Goal: Task Accomplishment & Management: Complete application form

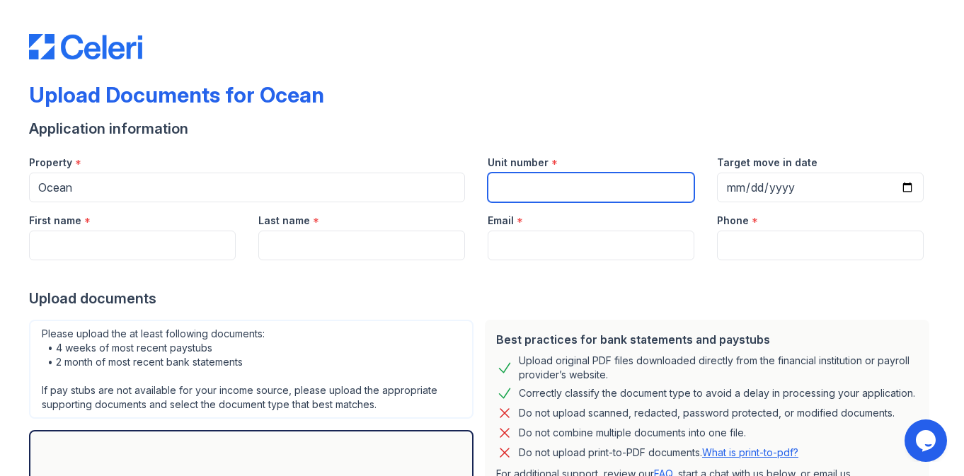
click at [533, 192] on input "Unit number" at bounding box center [590, 188] width 207 height 30
type input "2412"
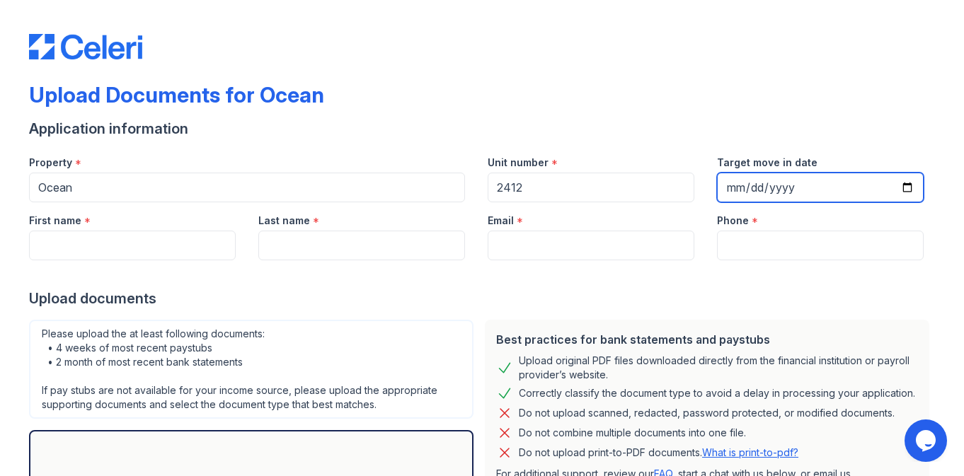
click at [908, 184] on input "Target move in date" at bounding box center [820, 188] width 207 height 30
type input "[DATE]"
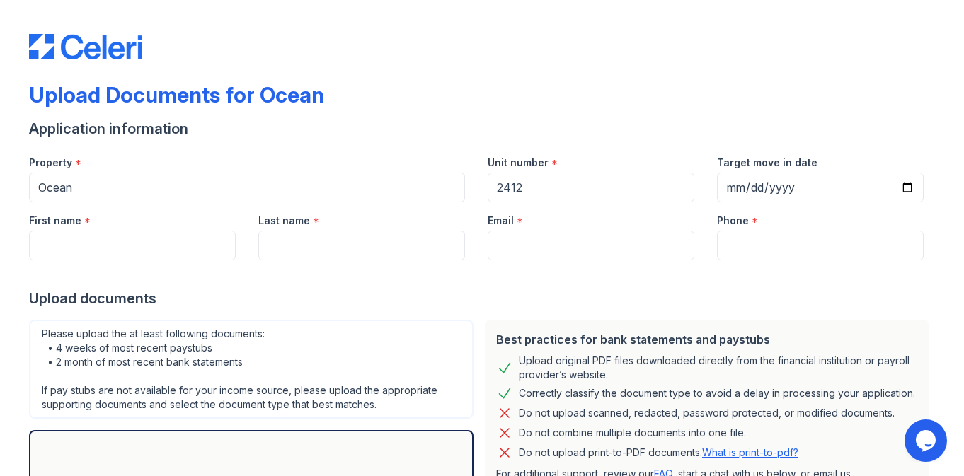
click at [681, 301] on div "Upload documents" at bounding box center [482, 299] width 906 height 20
click at [199, 241] on input "First name" at bounding box center [132, 246] width 207 height 30
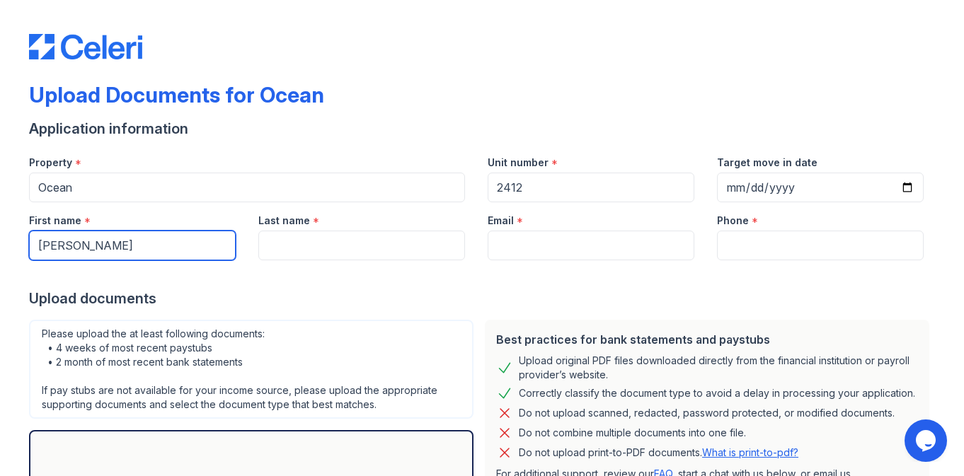
type input "[PERSON_NAME]"
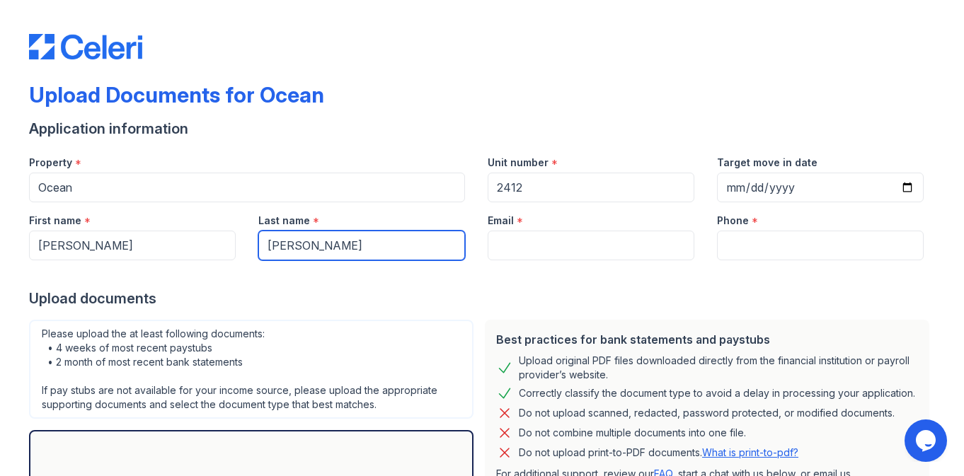
type input "[PERSON_NAME]"
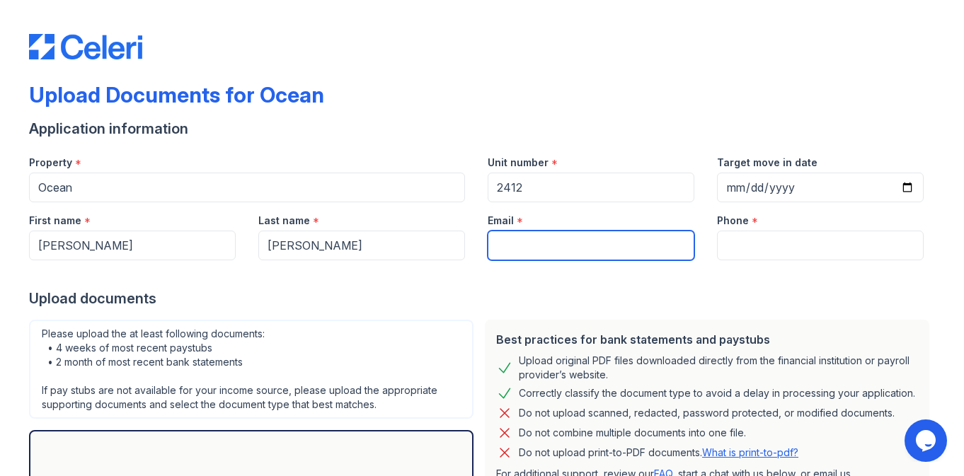
click at [519, 250] on input "Email" at bounding box center [590, 246] width 207 height 30
type input "[EMAIL_ADDRESS][DOMAIN_NAME]"
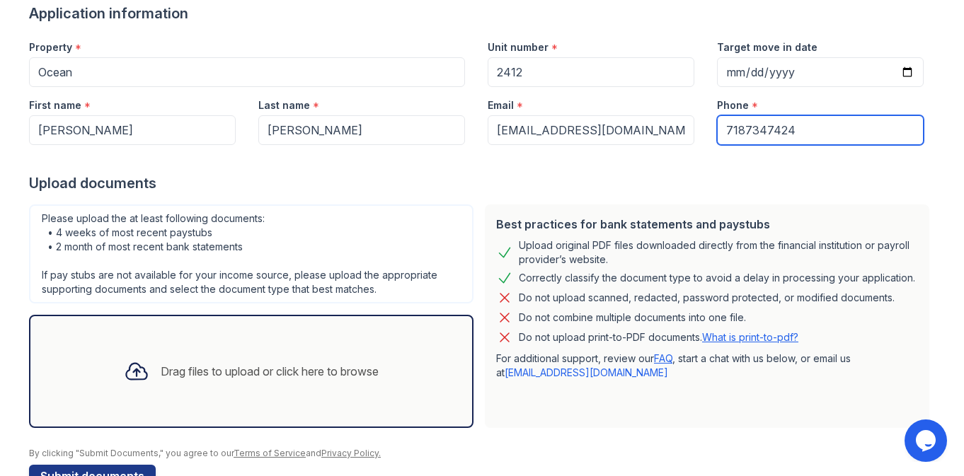
scroll to position [118, 0]
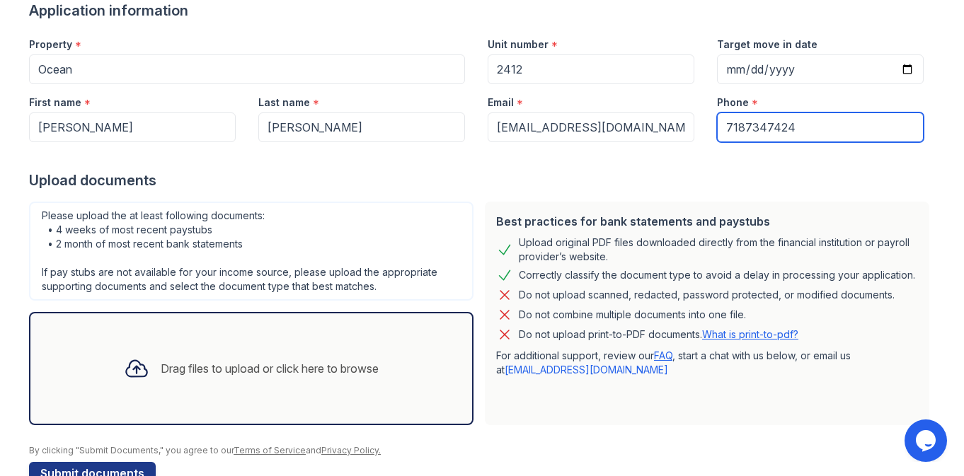
type input "7187347424"
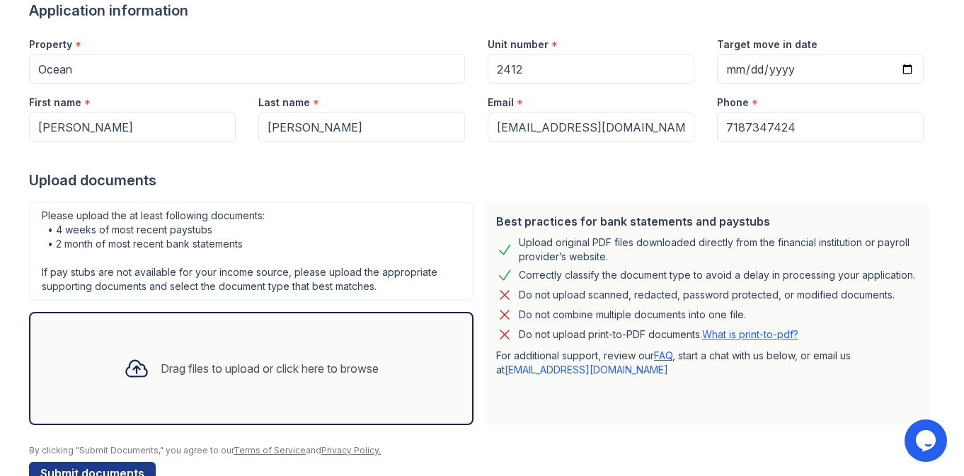
click at [256, 365] on div "Drag files to upload or click here to browse" at bounding box center [270, 368] width 218 height 17
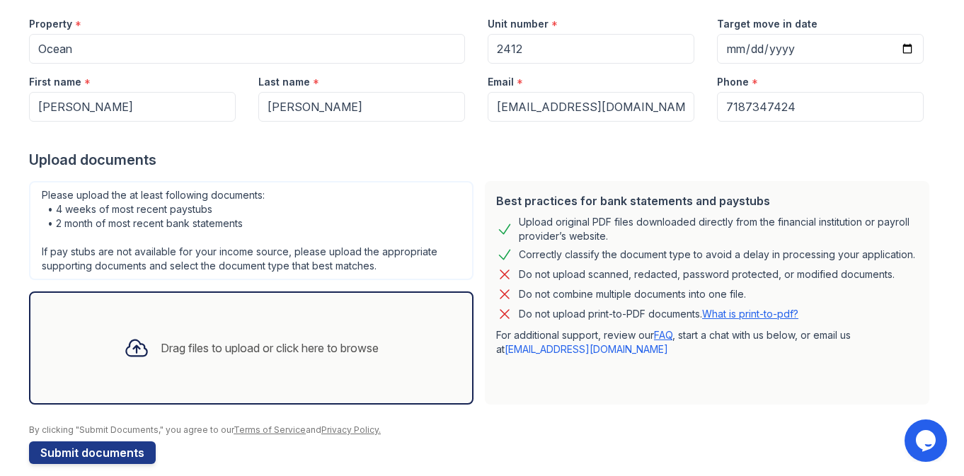
scroll to position [155, 0]
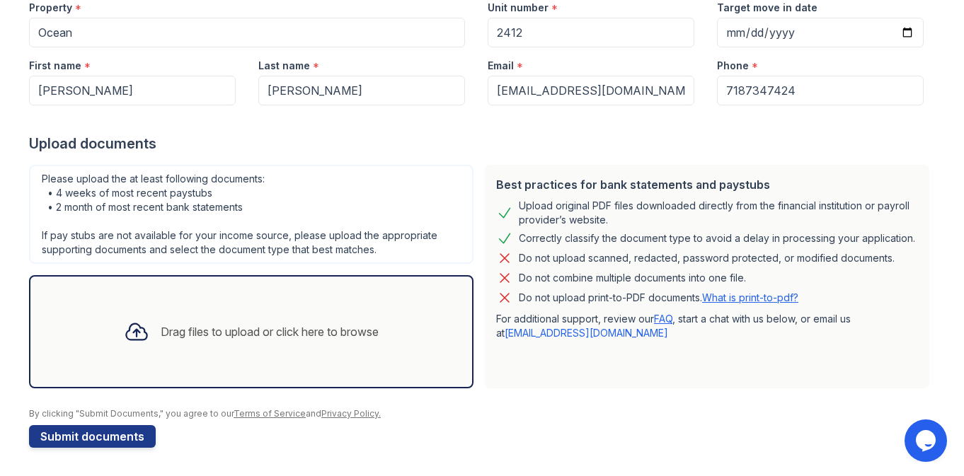
click at [311, 330] on div "Drag files to upload or click here to browse" at bounding box center [270, 331] width 218 height 17
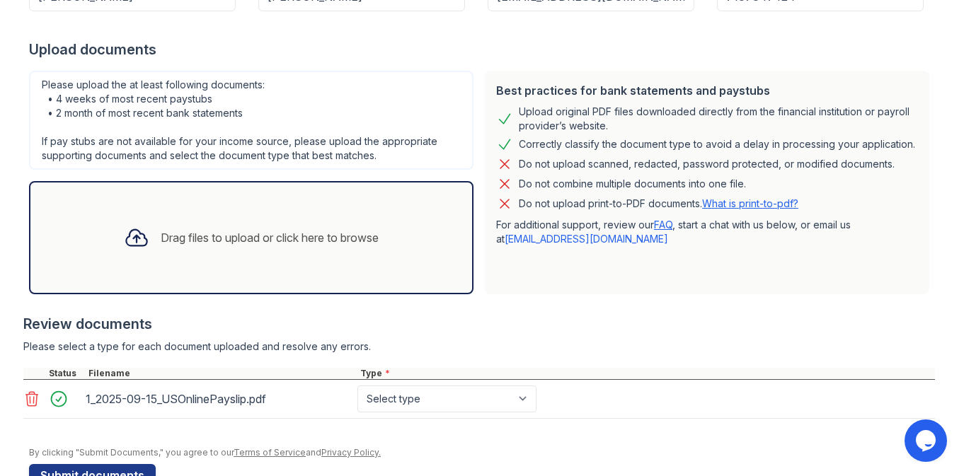
scroll to position [277, 0]
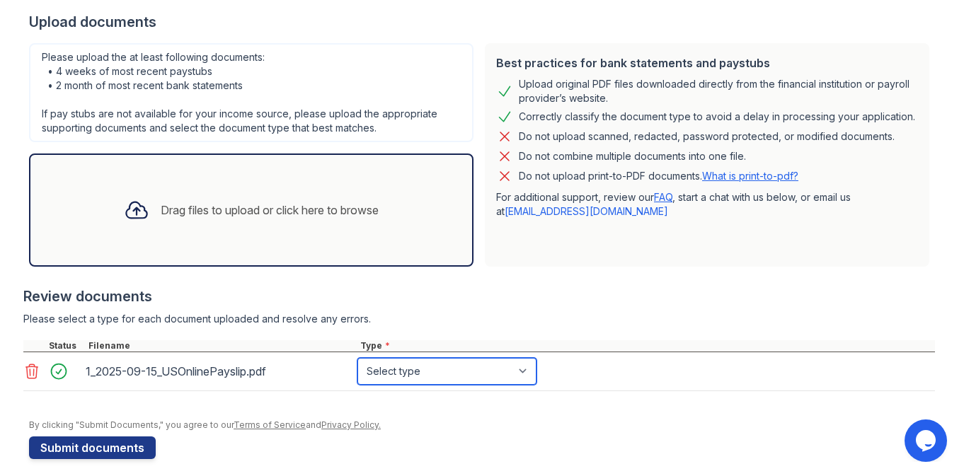
click at [398, 364] on select "Select type Paystub Bank Statement Offer Letter Tax Documents Benefit Award Let…" at bounding box center [446, 371] width 179 height 27
select select "paystub"
click at [357, 358] on select "Select type Paystub Bank Statement Offer Letter Tax Documents Benefit Award Let…" at bounding box center [446, 371] width 179 height 27
click at [304, 204] on div "Drag files to upload or click here to browse" at bounding box center [270, 210] width 218 height 17
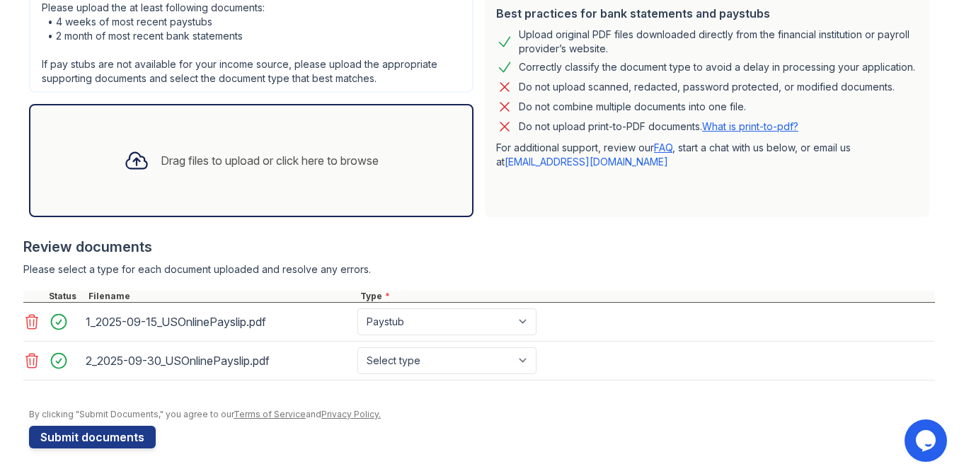
scroll to position [327, 0]
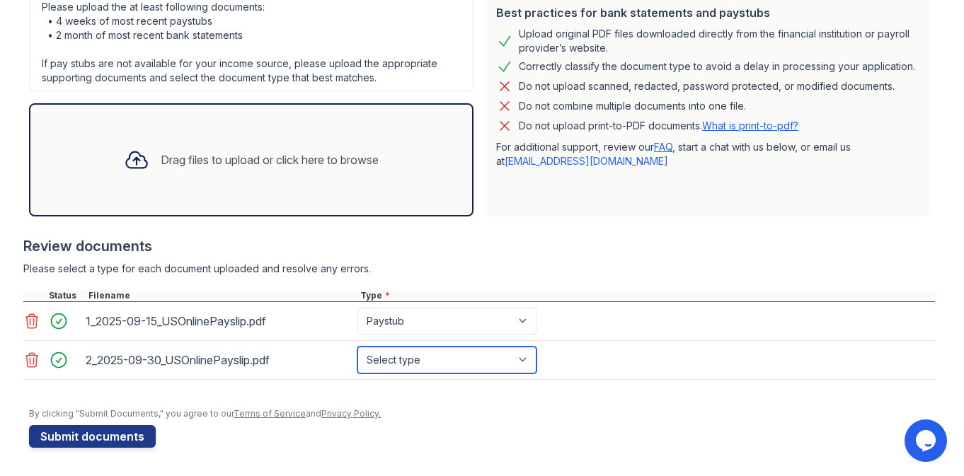
click at [445, 366] on select "Select type Paystub Bank Statement Offer Letter Tax Documents Benefit Award Let…" at bounding box center [446, 360] width 179 height 27
select select "paystub"
click at [357, 347] on select "Select type Paystub Bank Statement Offer Letter Tax Documents Benefit Award Let…" at bounding box center [446, 360] width 179 height 27
click at [258, 168] on div "Drag files to upload or click here to browse" at bounding box center [250, 160] width 277 height 48
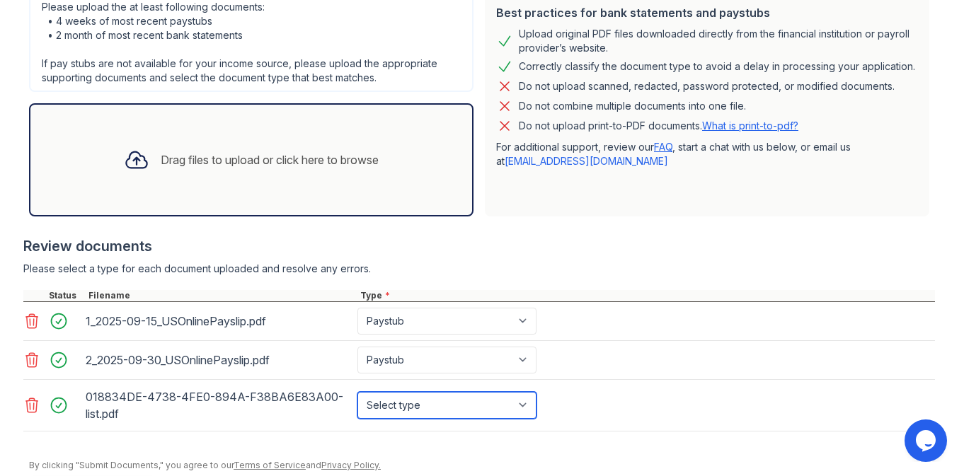
click at [424, 397] on select "Select type Paystub Bank Statement Offer Letter Tax Documents Benefit Award Let…" at bounding box center [446, 405] width 179 height 27
select select "bank_statement"
click at [357, 392] on select "Select type Paystub Bank Statement Offer Letter Tax Documents Benefit Award Let…" at bounding box center [446, 405] width 179 height 27
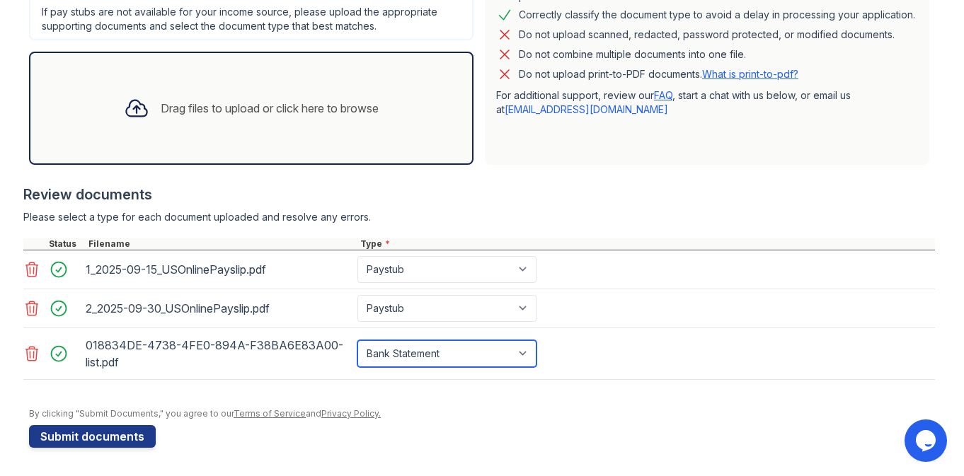
scroll to position [374, 0]
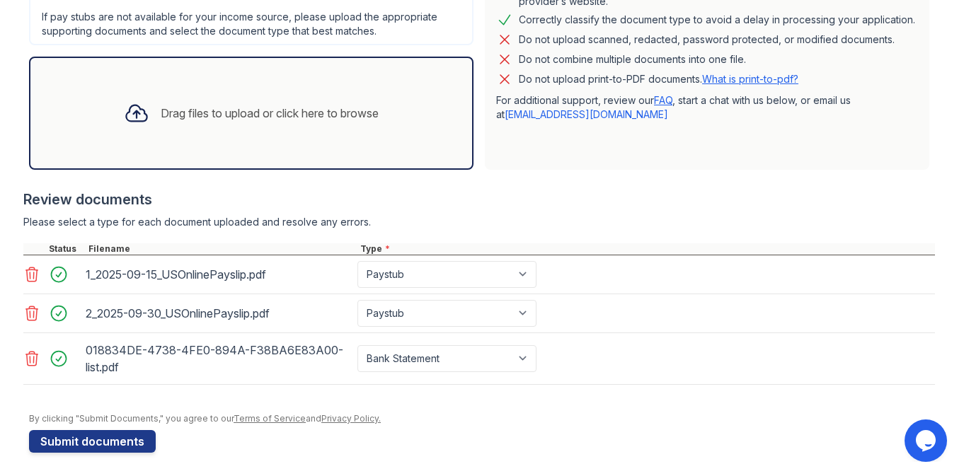
click at [289, 111] on div "Drag files to upload or click here to browse" at bounding box center [270, 113] width 218 height 17
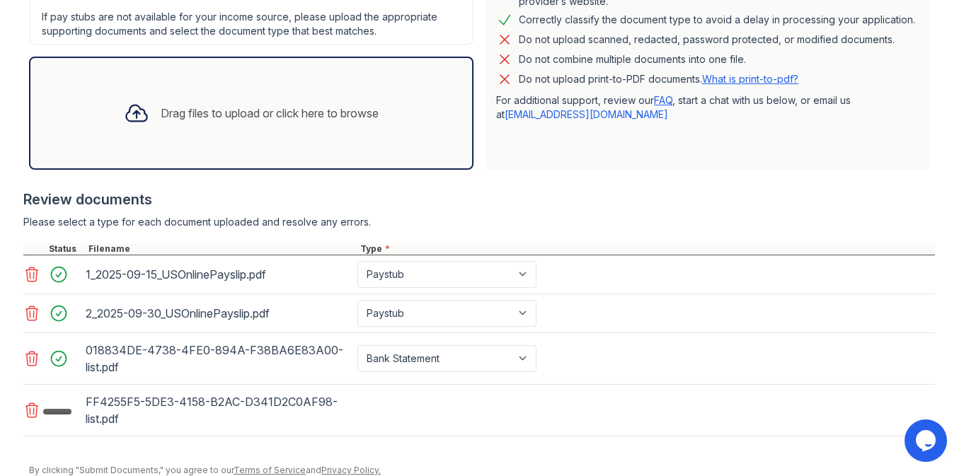
scroll to position [417, 0]
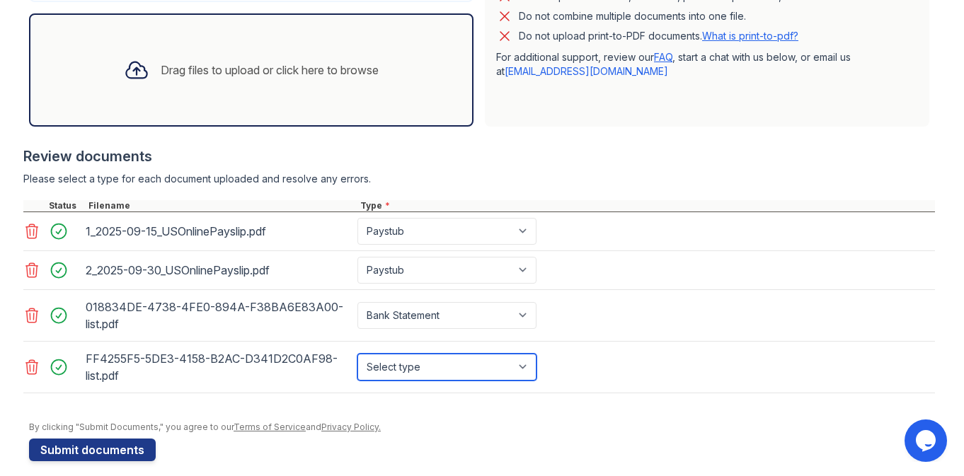
click at [410, 366] on select "Select type Paystub Bank Statement Offer Letter Tax Documents Benefit Award Let…" at bounding box center [446, 367] width 179 height 27
select select "bank_statement"
click at [357, 354] on select "Select type Paystub Bank Statement Offer Letter Tax Documents Benefit Award Let…" at bounding box center [446, 367] width 179 height 27
click at [301, 55] on div "Drag files to upload or click here to browse" at bounding box center [250, 70] width 277 height 48
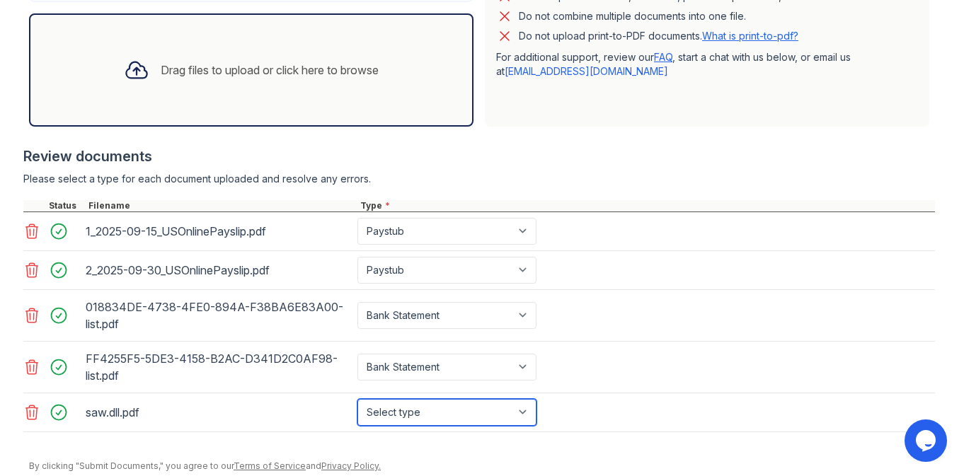
click at [422, 413] on select "Select type Paystub Bank Statement Offer Letter Tax Documents Benefit Award Let…" at bounding box center [446, 412] width 179 height 27
select select "paystub"
click at [357, 399] on select "Select type Paystub Bank Statement Offer Letter Tax Documents Benefit Award Let…" at bounding box center [446, 412] width 179 height 27
click at [338, 80] on div "Drag files to upload or click here to browse" at bounding box center [250, 70] width 277 height 48
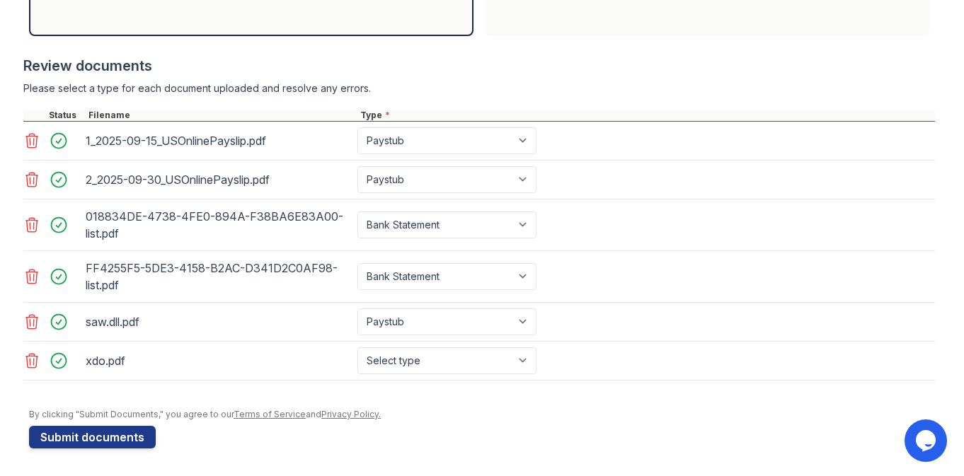
scroll to position [508, 0]
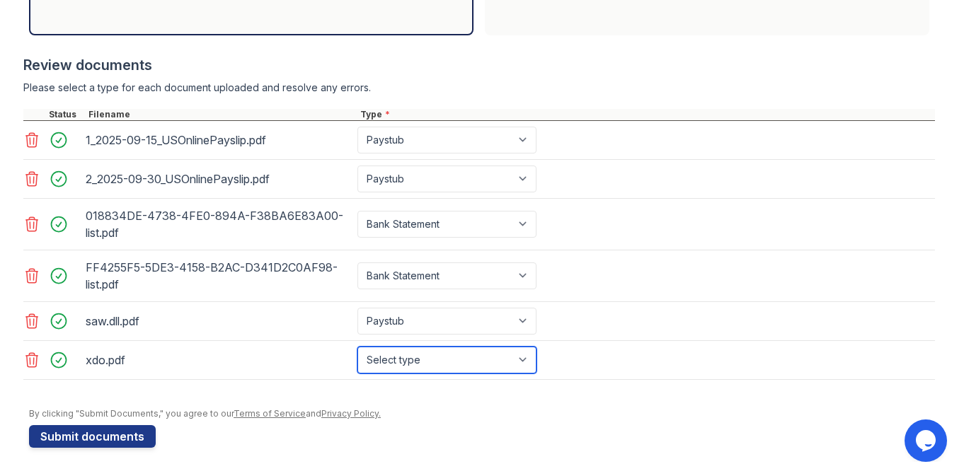
click at [431, 365] on select "Select type Paystub Bank Statement Offer Letter Tax Documents Benefit Award Let…" at bounding box center [446, 360] width 179 height 27
select select "offer_letter"
click at [357, 347] on select "Select type Paystub Bank Statement Offer Letter Tax Documents Benefit Award Let…" at bounding box center [446, 360] width 179 height 27
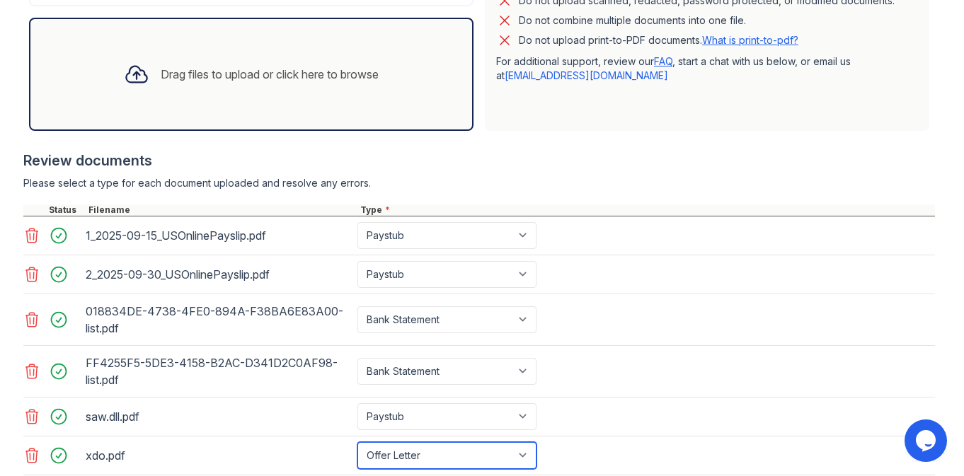
scroll to position [388, 0]
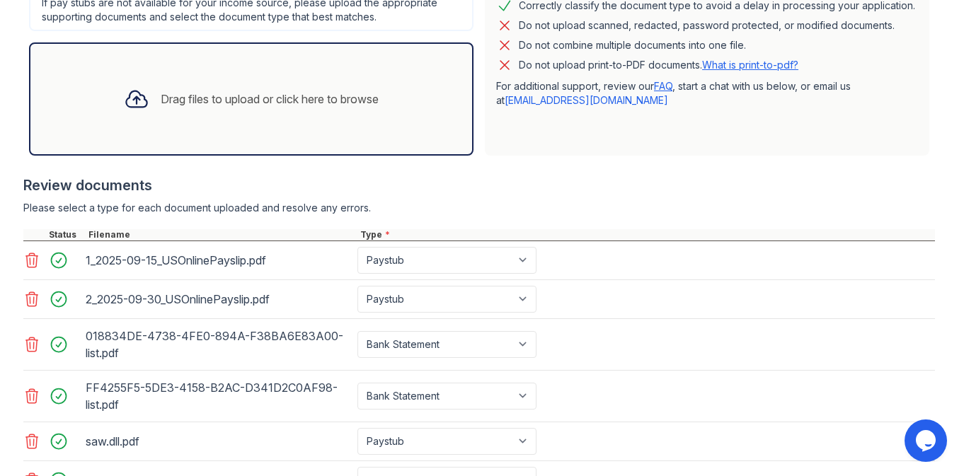
click at [298, 86] on div "Drag files to upload or click here to browse" at bounding box center [250, 99] width 277 height 48
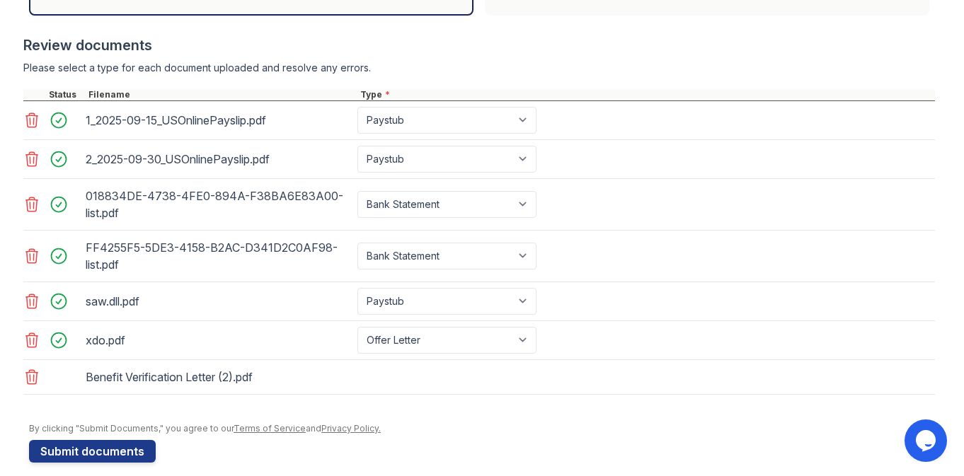
scroll to position [543, 0]
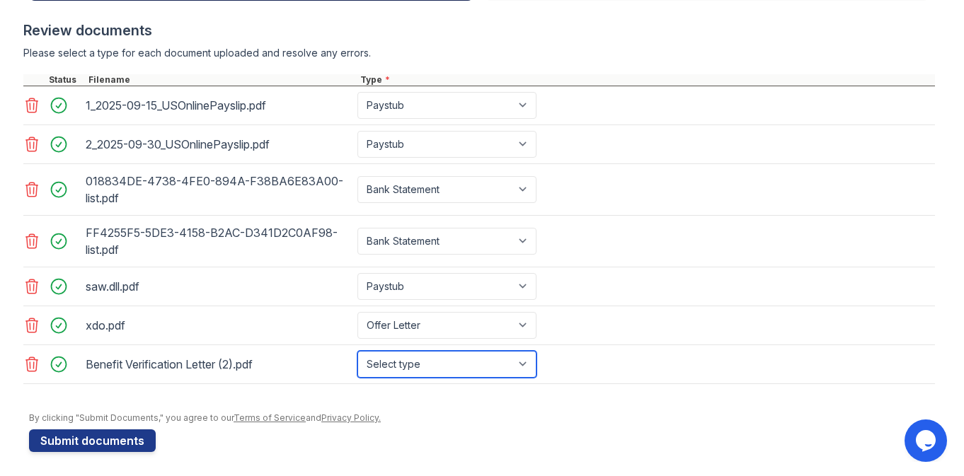
click at [431, 365] on select "Select type Paystub Bank Statement Offer Letter Tax Documents Benefit Award Let…" at bounding box center [446, 364] width 179 height 27
select select "benefit_award_letter"
click at [357, 351] on select "Select type Paystub Bank Statement Offer Letter Tax Documents Benefit Award Let…" at bounding box center [446, 364] width 179 height 27
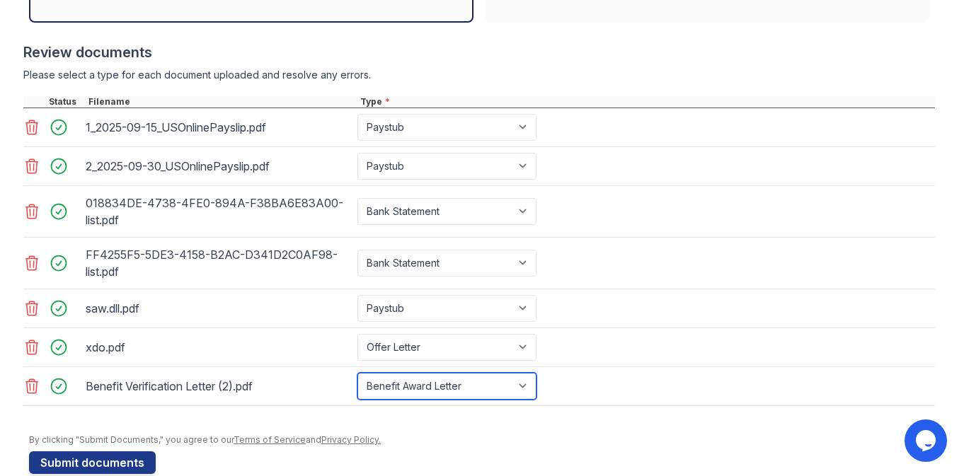
scroll to position [547, 0]
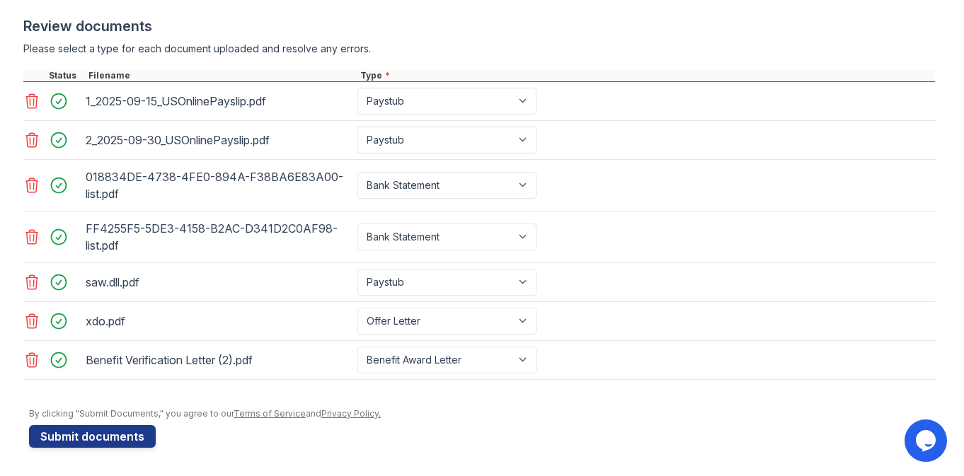
click at [583, 405] on div at bounding box center [482, 401] width 906 height 14
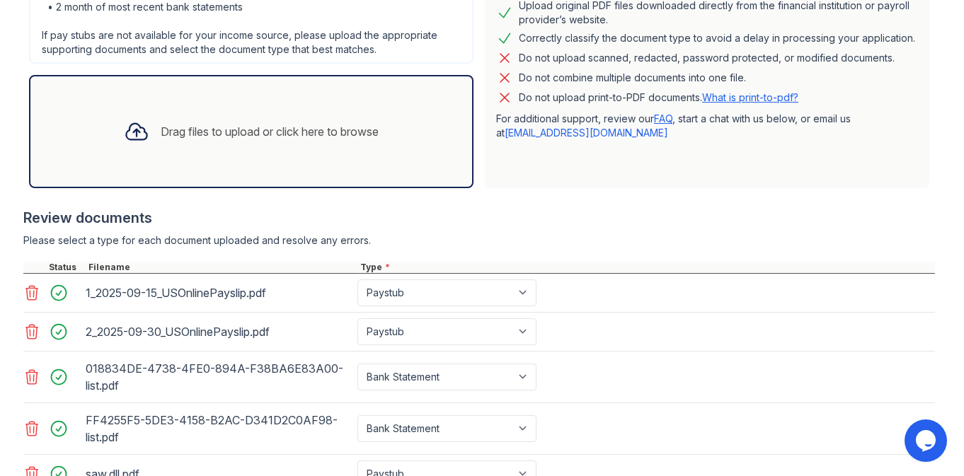
scroll to position [345, 0]
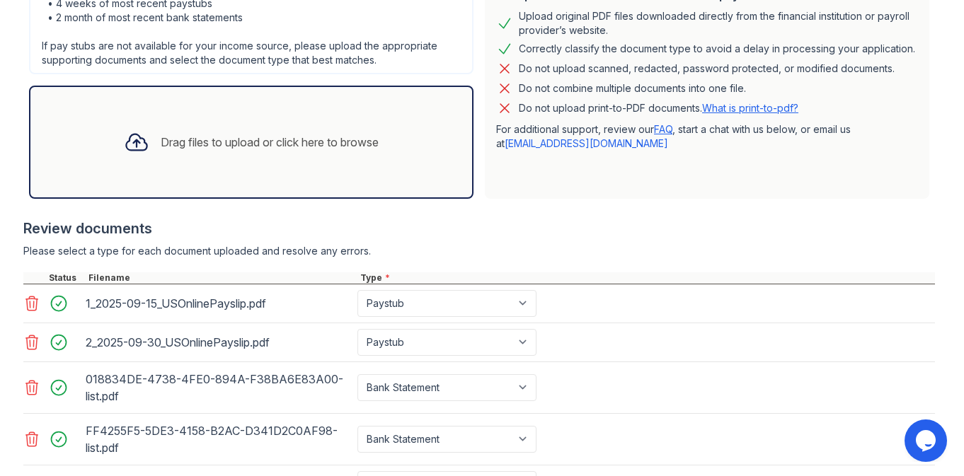
click at [247, 139] on div "Drag files to upload or click here to browse" at bounding box center [270, 142] width 218 height 17
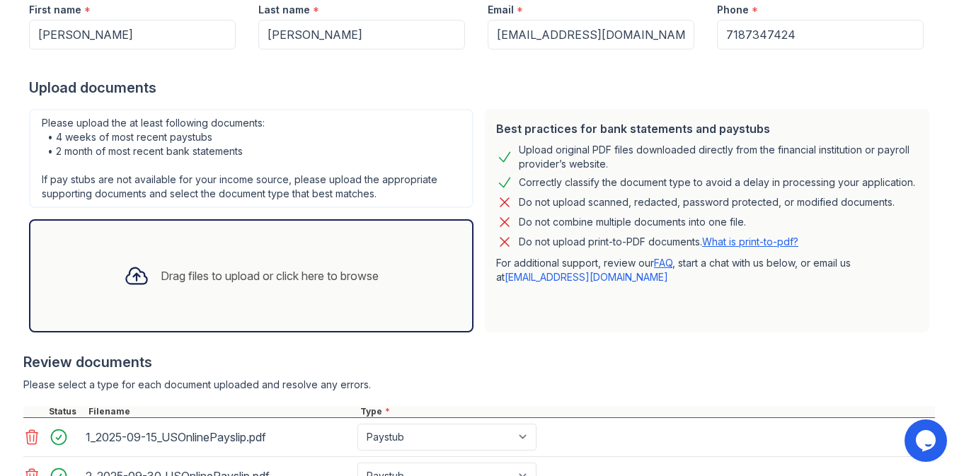
scroll to position [208, 0]
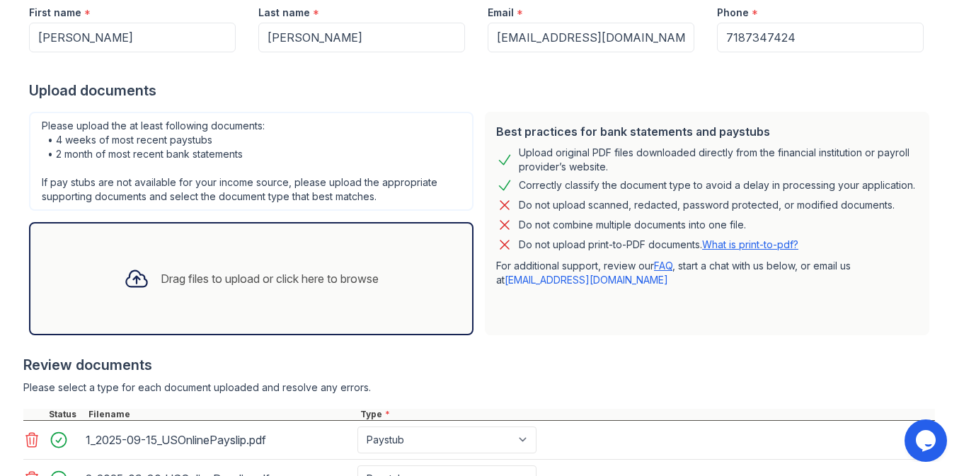
click at [261, 273] on div "Drag files to upload or click here to browse" at bounding box center [270, 278] width 218 height 17
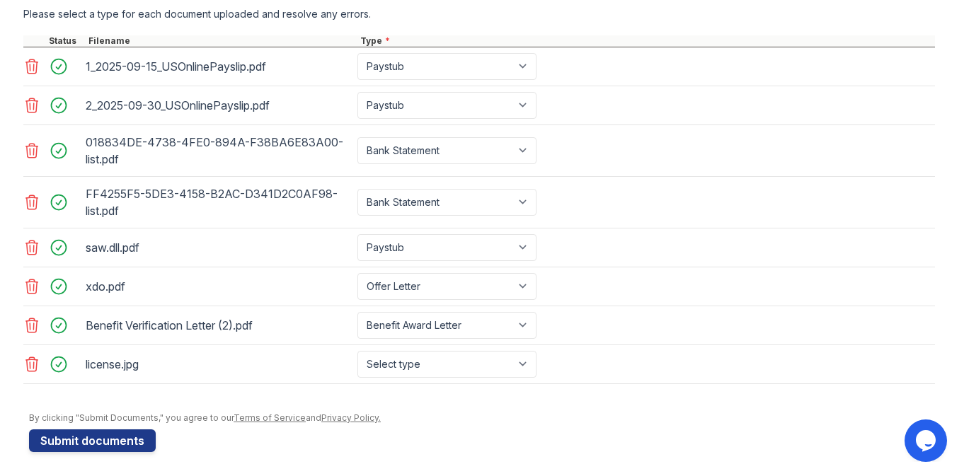
scroll to position [586, 0]
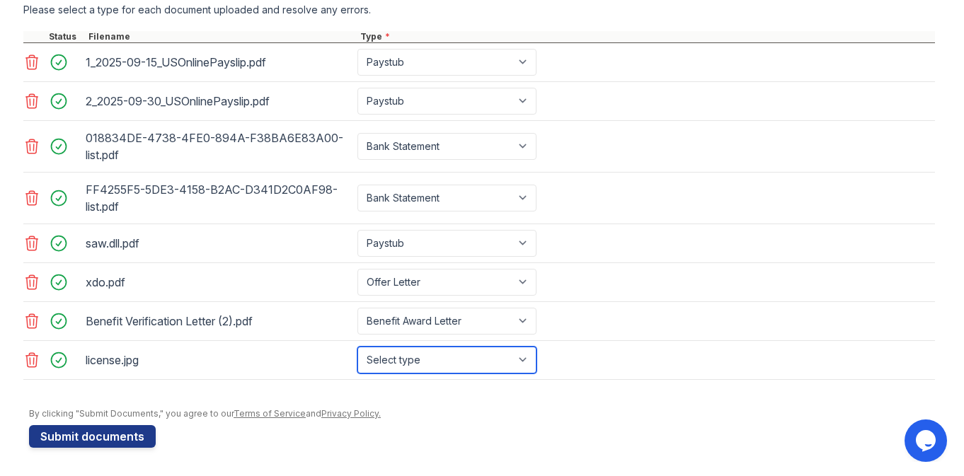
click at [468, 359] on select "Select type Paystub Bank Statement Offer Letter Tax Documents Benefit Award Let…" at bounding box center [446, 360] width 179 height 27
select select "other"
click at [357, 347] on select "Select type Paystub Bank Statement Offer Letter Tax Documents Benefit Award Let…" at bounding box center [446, 360] width 179 height 27
click at [636, 391] on div at bounding box center [478, 387] width 911 height 14
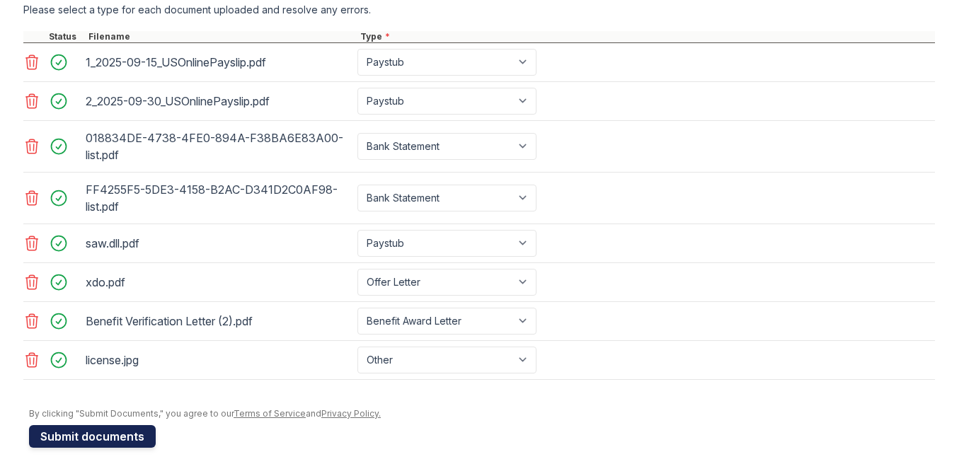
click at [117, 434] on button "Submit documents" at bounding box center [92, 436] width 127 height 23
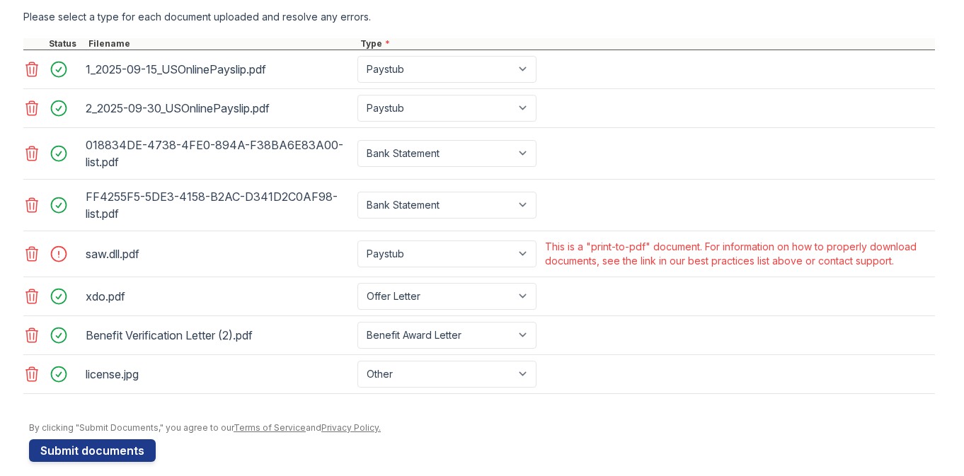
scroll to position [632, 0]
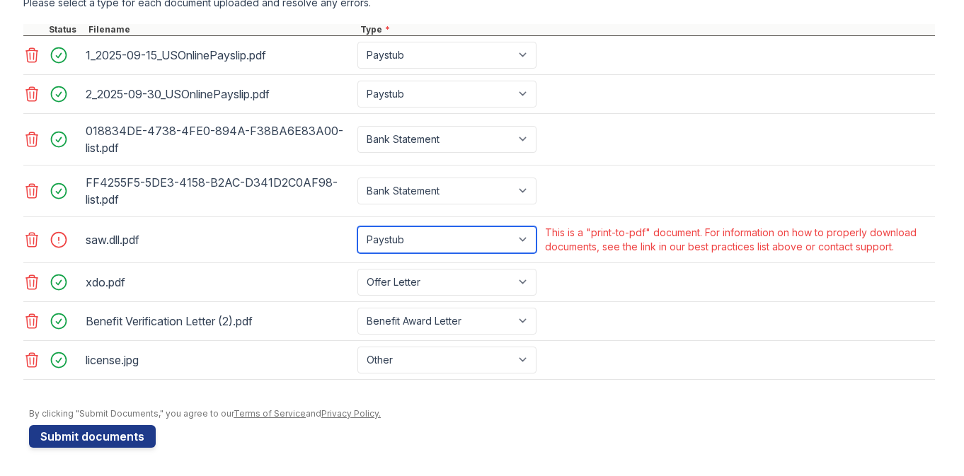
click at [399, 239] on select "Paystub Bank Statement Offer Letter Tax Documents Benefit Award Letter Investme…" at bounding box center [446, 239] width 179 height 27
select select "benefit_award_letter"
click at [357, 226] on select "Paystub Bank Statement Offer Letter Tax Documents Benefit Award Letter Investme…" at bounding box center [446, 239] width 179 height 27
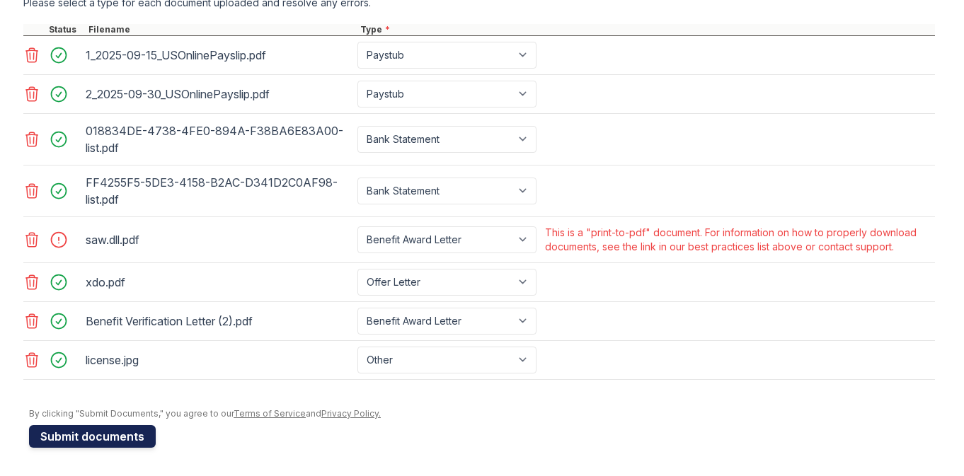
click at [132, 433] on button "Submit documents" at bounding box center [92, 436] width 127 height 23
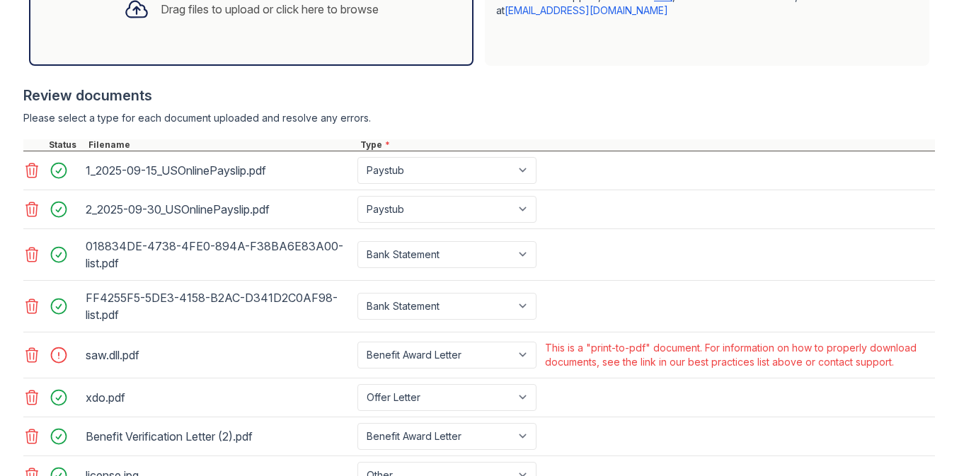
scroll to position [567, 0]
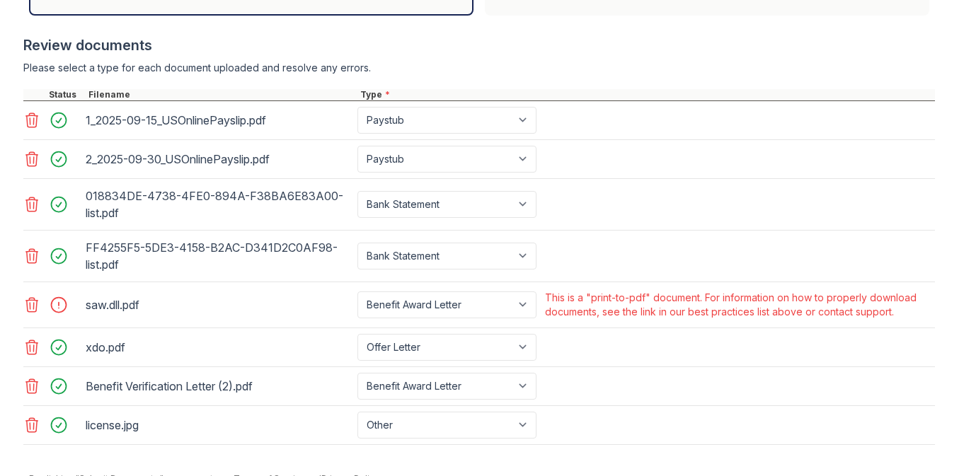
click at [30, 305] on icon at bounding box center [32, 305] width 12 height 14
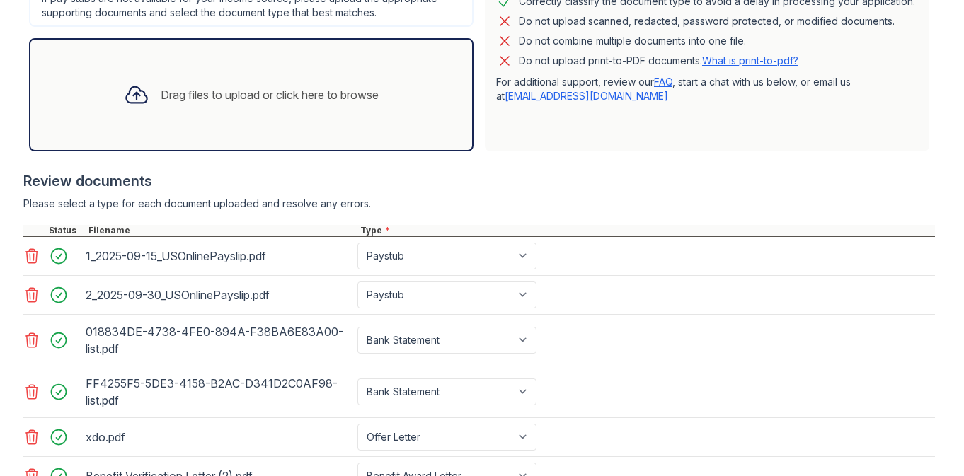
scroll to position [376, 0]
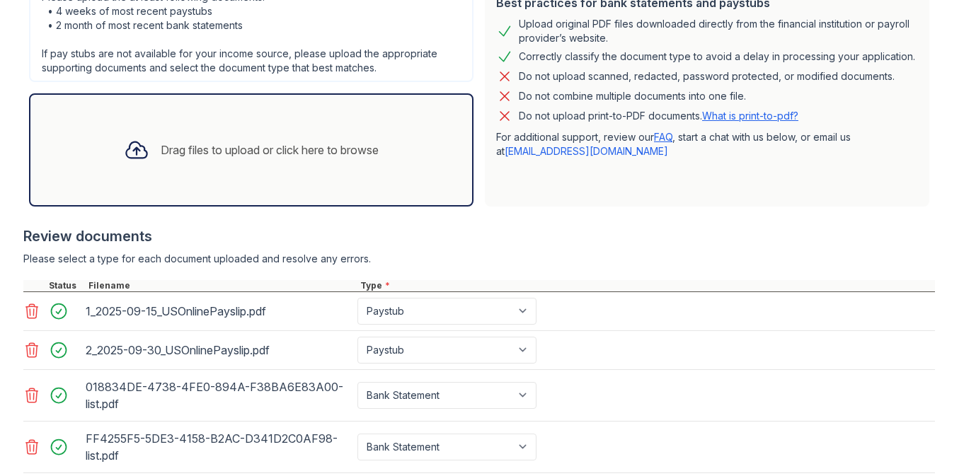
click at [187, 149] on div "Drag files to upload or click here to browse" at bounding box center [270, 149] width 218 height 17
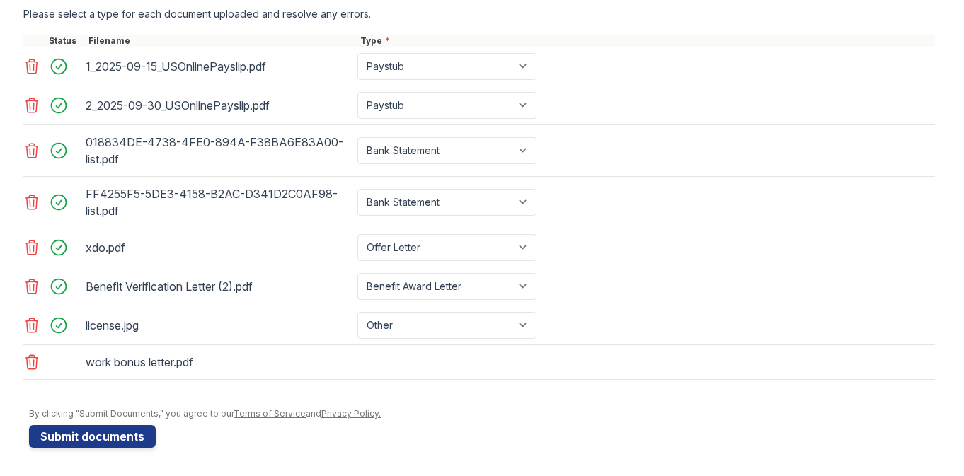
scroll to position [620, 0]
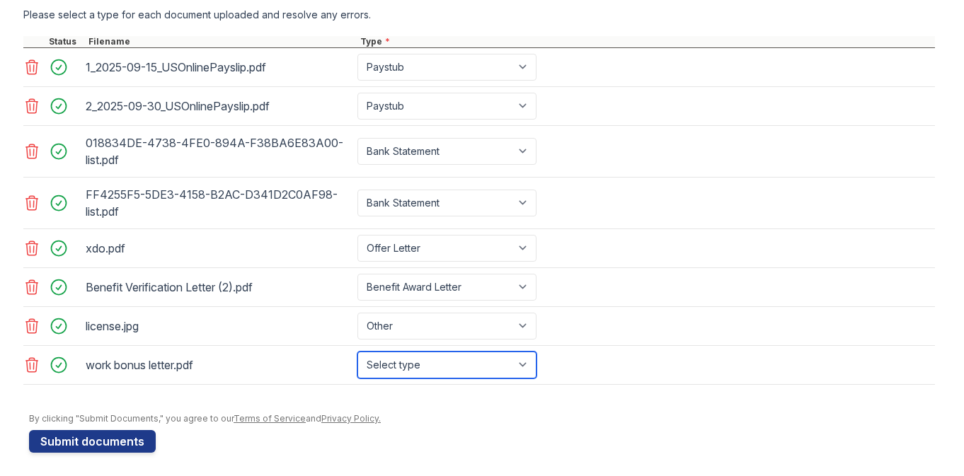
click at [404, 362] on select "Select type Paystub Bank Statement Offer Letter Tax Documents Benefit Award Let…" at bounding box center [446, 365] width 179 height 27
select select "paystub"
click at [357, 352] on select "Select type Paystub Bank Statement Offer Letter Tax Documents Benefit Award Let…" at bounding box center [446, 365] width 179 height 27
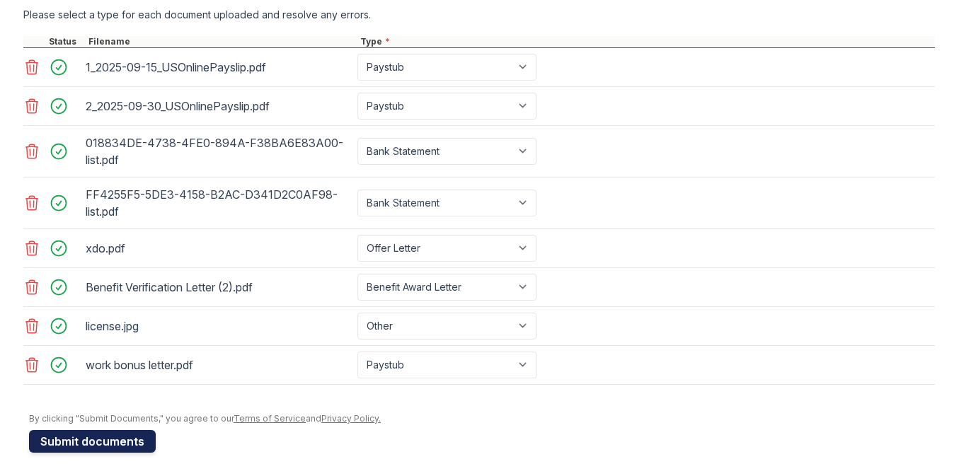
click at [110, 436] on button "Submit documents" at bounding box center [92, 441] width 127 height 23
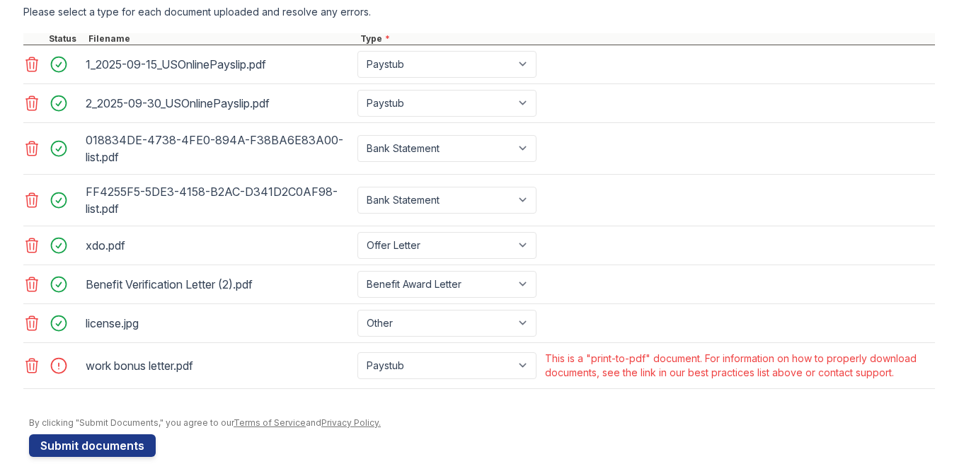
scroll to position [632, 0]
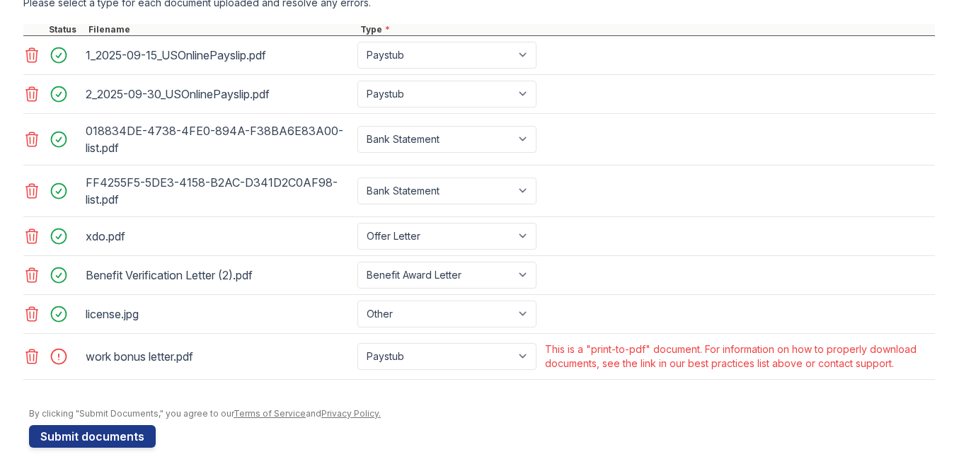
click at [33, 356] on icon at bounding box center [31, 356] width 17 height 17
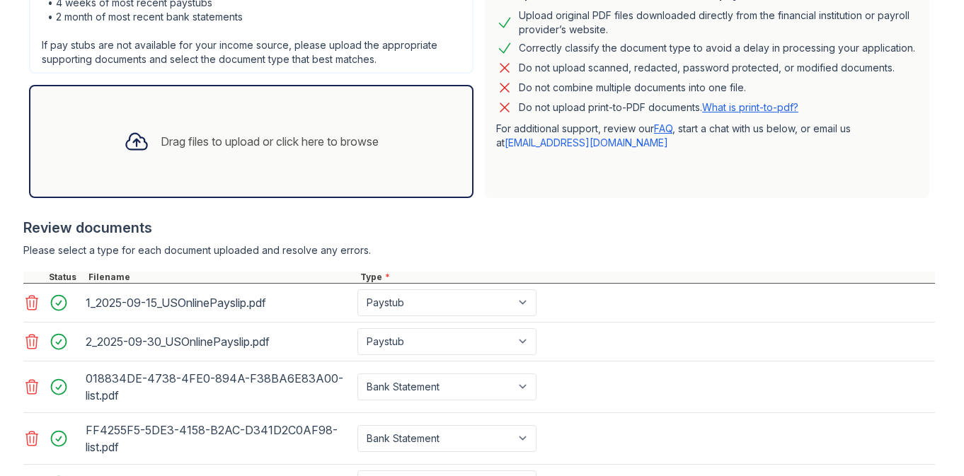
scroll to position [275, 0]
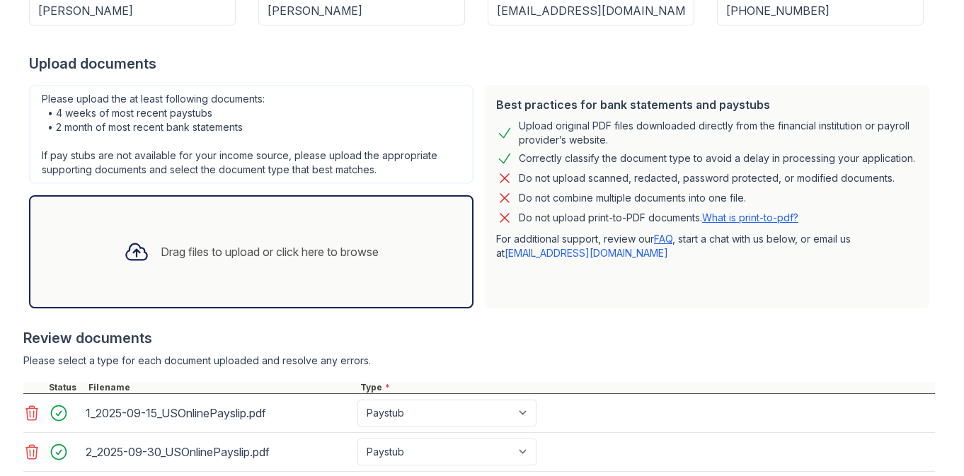
click at [231, 237] on div "Drag files to upload or click here to browse" at bounding box center [250, 252] width 277 height 48
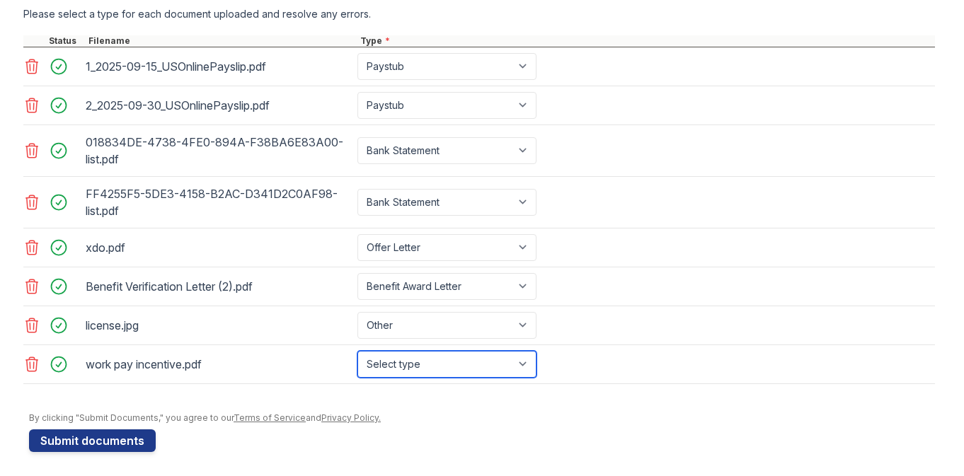
click at [407, 362] on select "Select type Paystub Bank Statement Offer Letter Tax Documents Benefit Award Let…" at bounding box center [446, 364] width 179 height 27
select select "paystub"
click at [357, 351] on select "Select type Paystub Bank Statement Offer Letter Tax Documents Benefit Award Let…" at bounding box center [446, 364] width 179 height 27
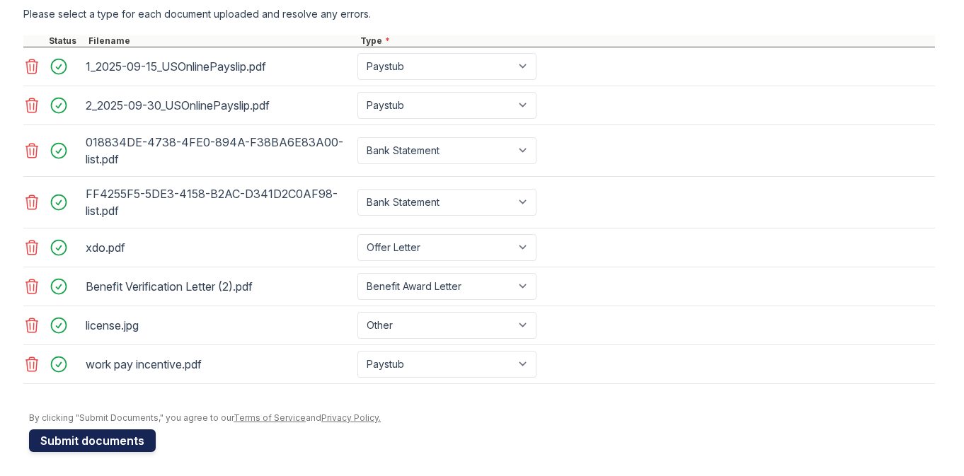
click at [134, 439] on button "Submit documents" at bounding box center [92, 440] width 127 height 23
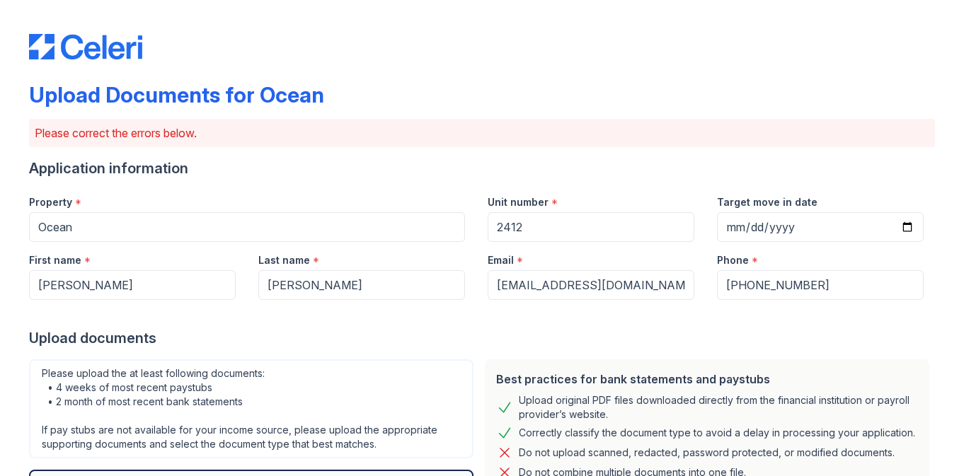
scroll to position [625, 0]
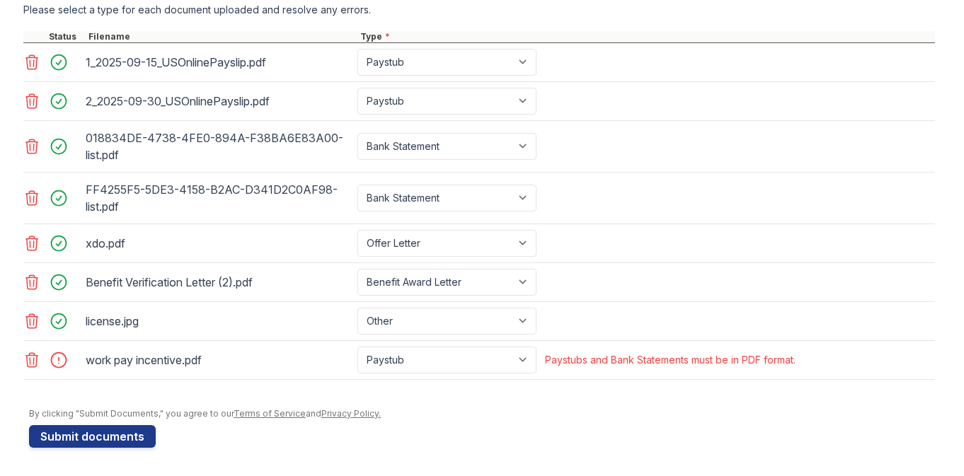
click at [276, 360] on div "work pay incentive.pdf" at bounding box center [219, 360] width 266 height 23
click at [132, 362] on div "work pay incentive.pdf" at bounding box center [219, 360] width 266 height 23
click at [30, 360] on icon at bounding box center [31, 360] width 17 height 17
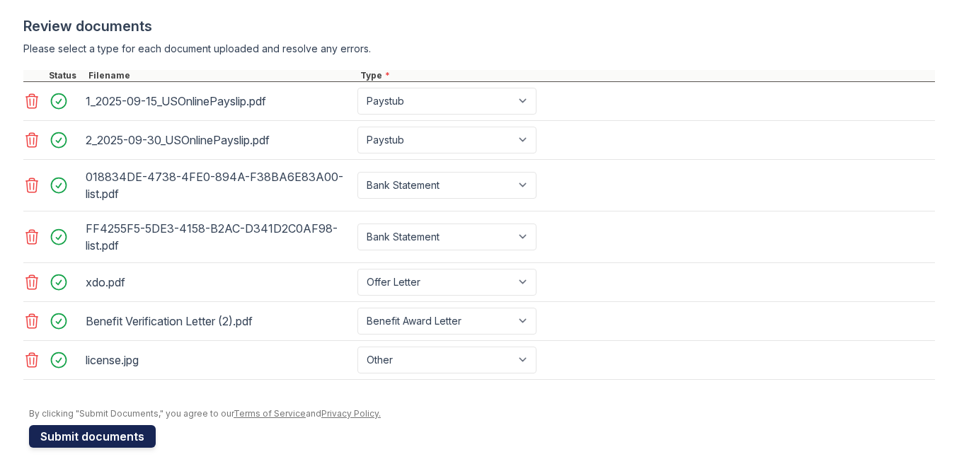
click at [90, 434] on button "Submit documents" at bounding box center [92, 436] width 127 height 23
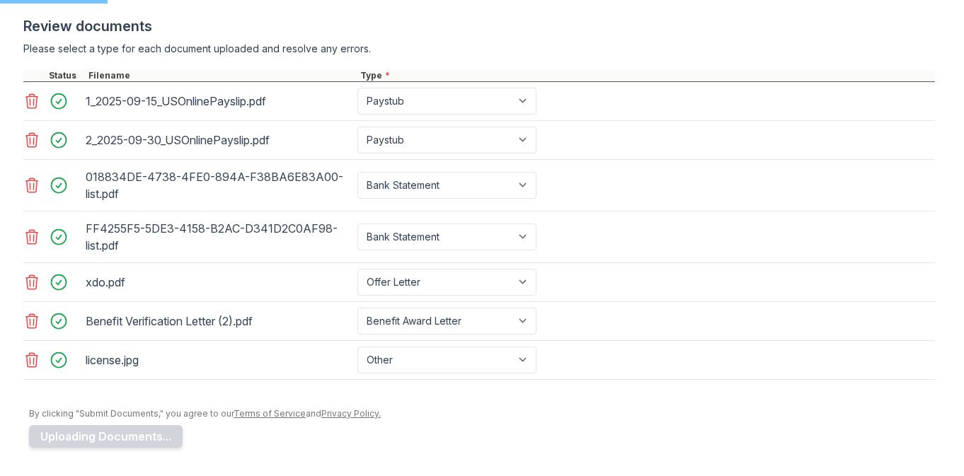
scroll to position [490, 0]
